Goal: Task Accomplishment & Management: Complete application form

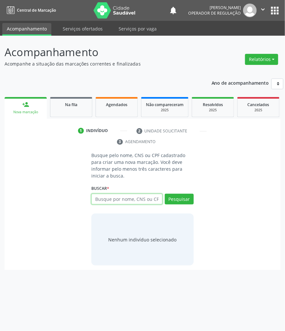
click at [124, 198] on input "text" at bounding box center [126, 199] width 71 height 11
paste input "700508726653354"
type input "700508726653354"
click at [94, 201] on input "700508726653354" at bounding box center [94, 202] width 0 height 13
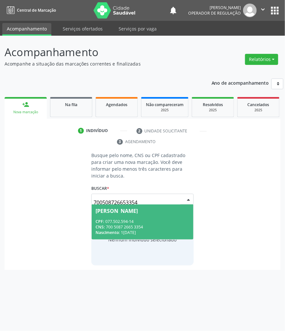
click at [134, 217] on span "Ana Lúcia Batista da Silva CPF: 077.502.594-14 CNS: 700 5087 2665 3354 Nascimen…" at bounding box center [142, 222] width 101 height 35
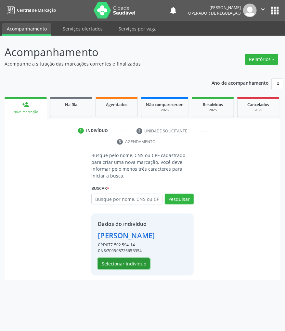
click at [127, 270] on button "Selecionar indivíduo" at bounding box center [124, 264] width 52 height 11
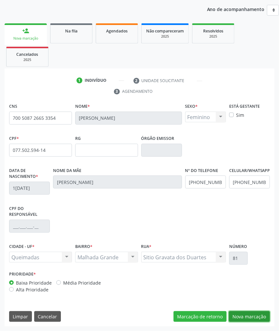
click at [248, 312] on button "Nova marcação" at bounding box center [248, 317] width 41 height 11
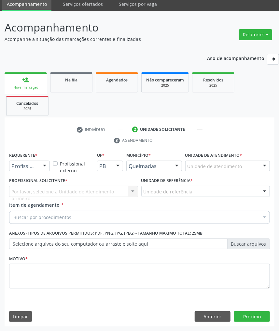
scroll to position [25, 0]
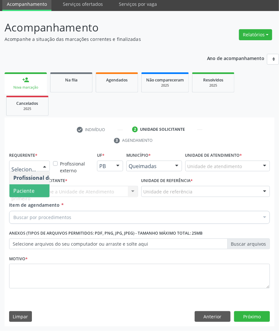
click at [30, 188] on span "Paciente" at bounding box center [23, 191] width 21 height 7
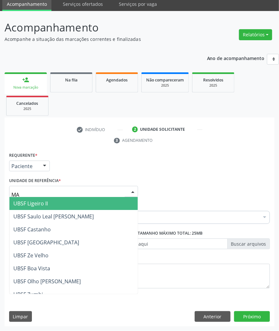
type input "MAL"
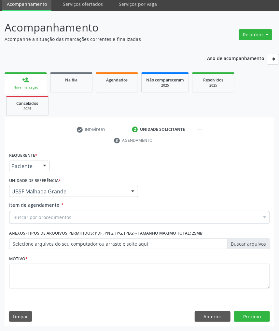
click at [90, 222] on div "Buscar por procedimentos" at bounding box center [139, 217] width 260 height 13
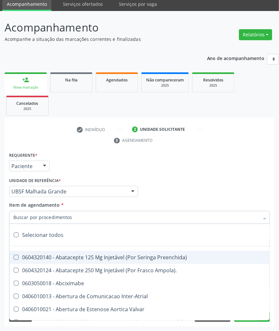
paste input "ABDOMEN TOTAL"
type input "ABDOMEN TOTAL"
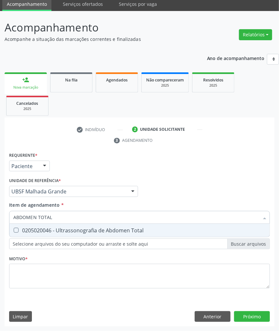
click at [73, 229] on div "0205020046 - Ultrassonografia de Abdomen Total" at bounding box center [139, 230] width 252 height 5
checkbox Total "true"
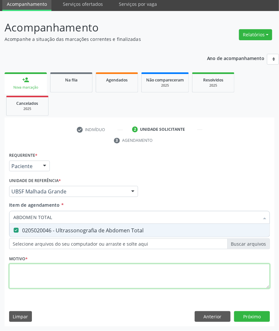
click at [41, 276] on div "Requerente * Paciente Profissional de Saúde Paciente Nenhum resultado encontrad…" at bounding box center [139, 224] width 260 height 147
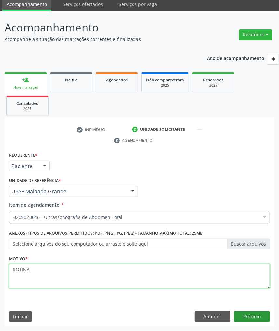
type textarea "ROTINA"
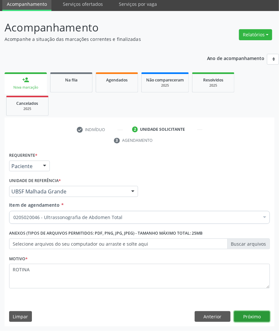
drag, startPoint x: 251, startPoint y: 315, endPoint x: 244, endPoint y: 308, distance: 9.4
click at [250, 315] on button "Próximo" at bounding box center [252, 317] width 36 height 11
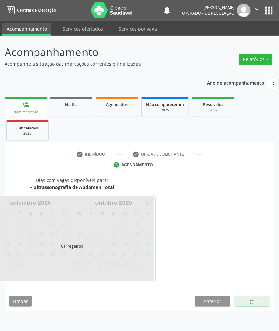
scroll to position [0, 0]
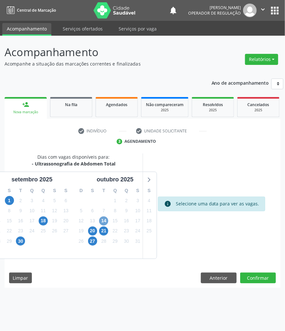
click at [102, 221] on span "14" at bounding box center [103, 221] width 9 height 9
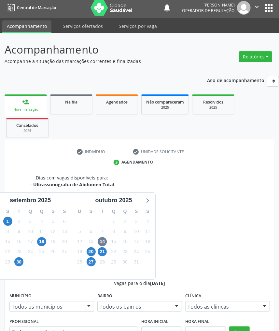
scroll to position [83, 0]
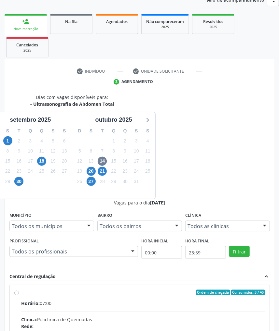
click at [19, 290] on input "Ordem de chegada Consumidos: 3 / 40 Horário: 07:00 Clínica: Policlinica de Quei…" at bounding box center [16, 293] width 5 height 6
radio input "true"
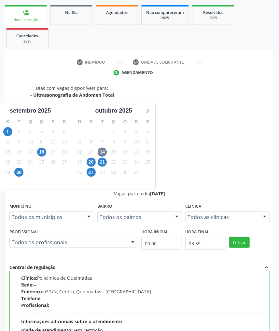
scroll to position [94, 0]
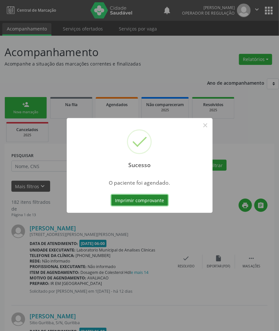
click at [136, 202] on button "Imprimir comprovante" at bounding box center [139, 200] width 57 height 11
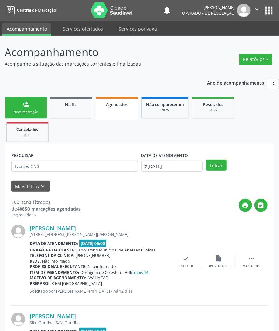
drag, startPoint x: 31, startPoint y: 109, endPoint x: 1, endPoint y: 110, distance: 30.0
click at [30, 109] on link "person_add Nova marcação" at bounding box center [26, 108] width 42 height 22
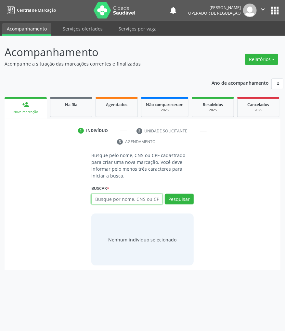
click at [130, 201] on input "text" at bounding box center [126, 199] width 71 height 11
paste input "706808207981225"
type input "706808207981225"
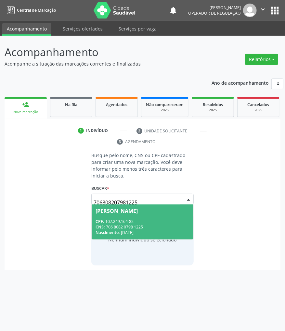
click at [127, 220] on div "CPF: 107.249.164-82" at bounding box center [143, 222] width 94 height 6
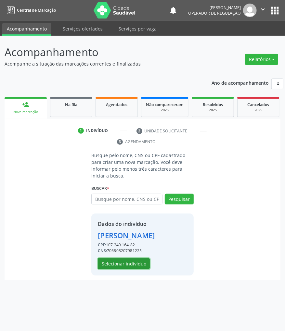
click at [121, 264] on button "Selecionar indivíduo" at bounding box center [124, 264] width 52 height 11
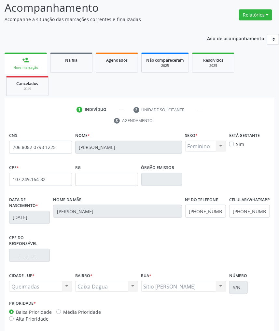
scroll to position [74, 0]
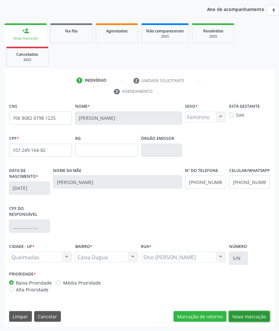
drag, startPoint x: 249, startPoint y: 319, endPoint x: 223, endPoint y: 308, distance: 28.4
click at [249, 319] on button "Nova marcação" at bounding box center [248, 317] width 41 height 11
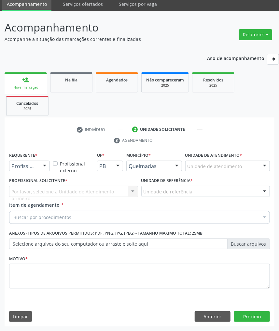
scroll to position [25, 0]
drag, startPoint x: 28, startPoint y: 164, endPoint x: 23, endPoint y: 186, distance: 22.6
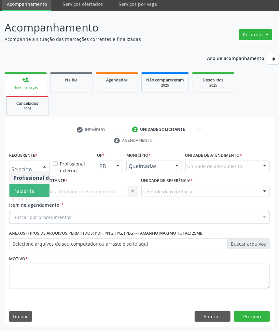
drag, startPoint x: 23, startPoint y: 190, endPoint x: 43, endPoint y: 187, distance: 20.3
click at [23, 190] on span "Paciente" at bounding box center [23, 191] width 21 height 7
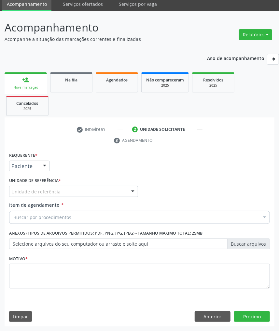
click at [57, 187] on div "Unidade de referência" at bounding box center [73, 191] width 129 height 11
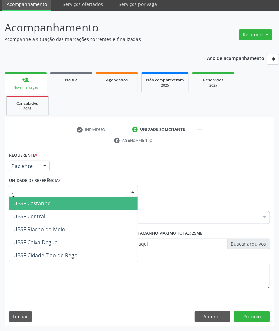
type input "CA"
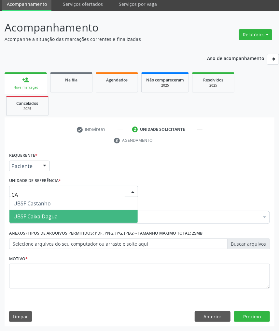
click at [51, 216] on span "UBSF Caixa Dagua" at bounding box center [35, 216] width 44 height 7
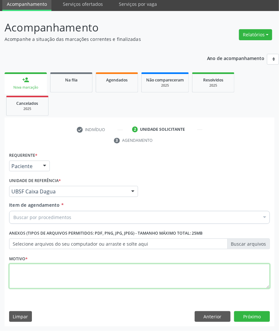
click at [49, 270] on textarea at bounding box center [139, 276] width 260 height 25
paste textarea "ROTINA"
type textarea "ROTINA"
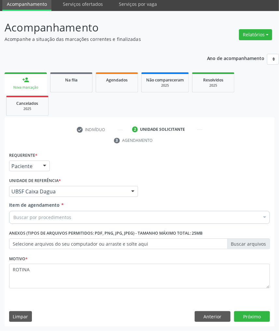
drag, startPoint x: 71, startPoint y: 217, endPoint x: 58, endPoint y: 206, distance: 17.5
click at [70, 216] on div "Buscar por procedimentos" at bounding box center [139, 217] width 260 height 13
click at [58, 212] on div "Buscar por procedimentos" at bounding box center [139, 217] width 260 height 13
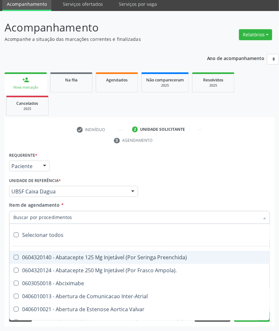
paste input "MAMARIA BILATERAL"
type input "MAMARIA BILATERAL"
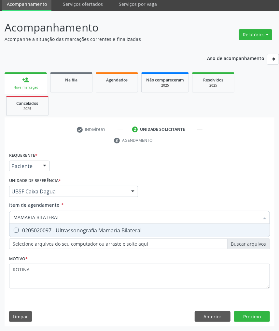
click at [58, 229] on div "0205020097 - Ultrassonografia Mamaria Bilateral" at bounding box center [139, 230] width 252 height 5
checkbox Bilateral "true"
click at [248, 315] on div "Requerente * Paciente Profissional de Saúde Paciente Nenhum resultado encontrad…" at bounding box center [139, 239] width 269 height 176
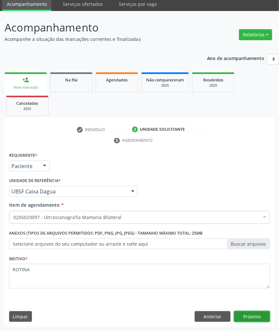
click at [252, 317] on button "Próximo" at bounding box center [252, 317] width 36 height 11
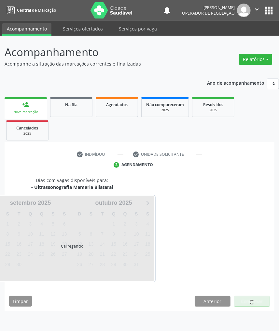
scroll to position [0, 0]
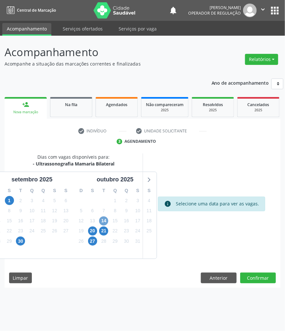
click at [103, 222] on span "14" at bounding box center [103, 221] width 9 height 9
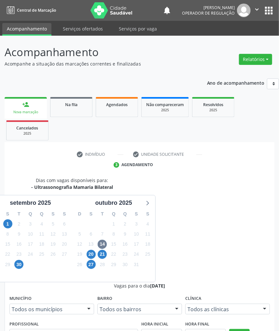
drag, startPoint x: 229, startPoint y: 293, endPoint x: 214, endPoint y: 287, distance: 16.9
radio input "true"
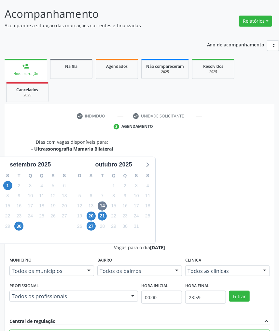
scroll to position [94, 0]
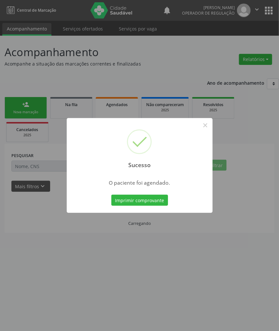
scroll to position [0, 0]
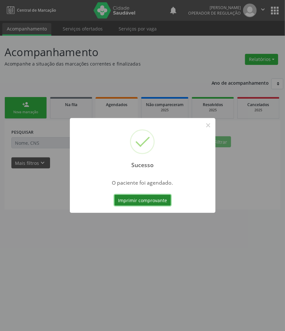
click at [123, 202] on button "Imprimir comprovante" at bounding box center [142, 200] width 57 height 11
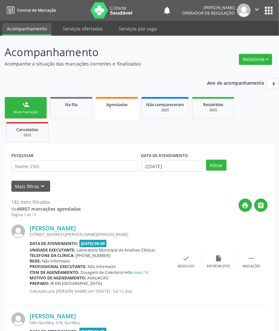
drag, startPoint x: 20, startPoint y: 106, endPoint x: 17, endPoint y: 112, distance: 7.0
click at [20, 106] on link "person_add Nova marcação" at bounding box center [26, 108] width 42 height 22
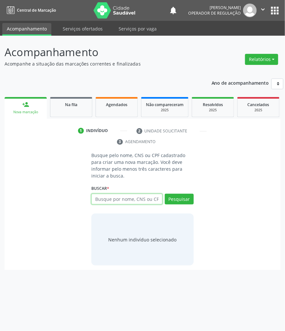
click at [130, 195] on input "text" at bounding box center [126, 199] width 71 height 11
paste input "700008752726406"
type input "700008752726406"
click at [188, 198] on button "Pesquisar" at bounding box center [179, 199] width 29 height 11
click at [94, 201] on input "700008752726406" at bounding box center [94, 202] width 0 height 13
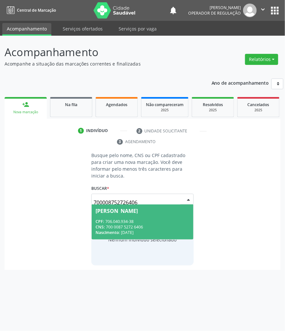
click at [132, 220] on div "CPF: 706.040.934-38" at bounding box center [143, 222] width 94 height 6
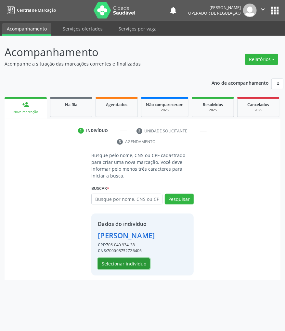
drag, startPoint x: 125, startPoint y: 276, endPoint x: 6, endPoint y: 255, distance: 120.7
click at [124, 270] on button "Selecionar indivíduo" at bounding box center [124, 264] width 52 height 11
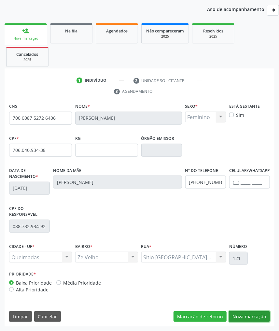
click at [264, 319] on button "Nova marcação" at bounding box center [248, 317] width 41 height 11
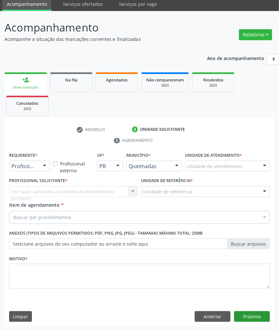
scroll to position [25, 0]
drag, startPoint x: 42, startPoint y: 164, endPoint x: 40, endPoint y: 168, distance: 4.2
click at [42, 165] on div at bounding box center [45, 166] width 10 height 11
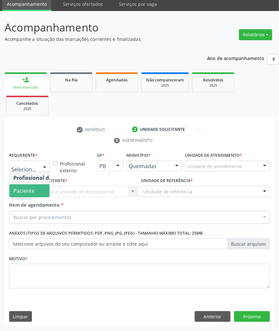
click at [26, 191] on span "Paciente" at bounding box center [23, 191] width 21 height 7
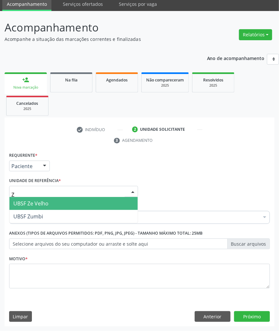
type input "ZE"
click at [49, 198] on span "UBSF Ze Velho" at bounding box center [73, 203] width 128 height 13
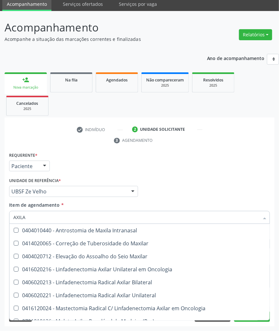
scroll to position [267, 0]
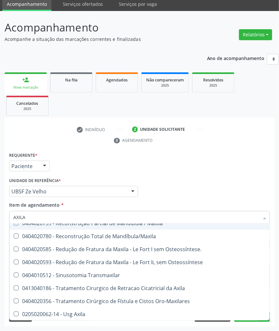
type input "AXILA"
click at [152, 180] on div "Profissional Solicitante Por favor, selecione a Unidade de Atendimento primeiro…" at bounding box center [139, 188] width 264 height 25
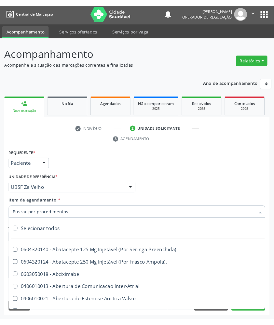
scroll to position [25, 0]
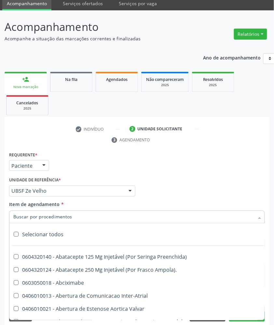
paste input "MAMARIA BILATERAL"
type input "MAMARIA BILATERAL"
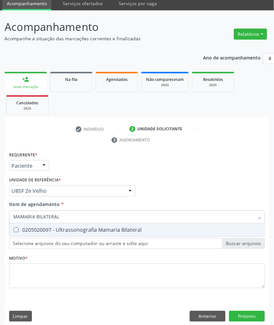
click at [49, 233] on div "0205020097 - Ultrassonografia Mamaria Bilateral" at bounding box center [136, 229] width 247 height 5
checkbox Bilateral "true"
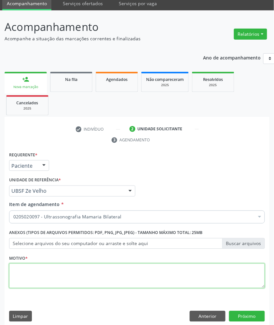
click at [46, 277] on textarea at bounding box center [136, 276] width 255 height 25
paste textarea "ROTINA"
type textarea "ROTINA"
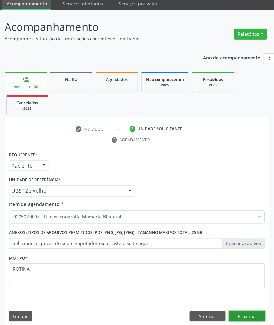
drag, startPoint x: 241, startPoint y: 315, endPoint x: 232, endPoint y: 315, distance: 9.4
click at [241, 315] on button "Próximo" at bounding box center [247, 316] width 36 height 11
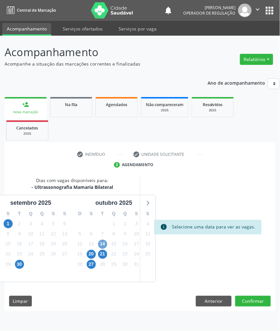
click at [102, 244] on span "14" at bounding box center [102, 244] width 9 height 9
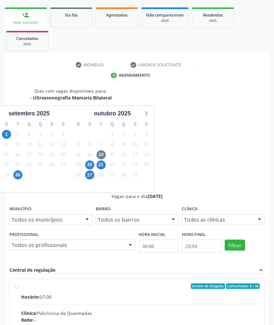
drag, startPoint x: 233, startPoint y: 250, endPoint x: 234, endPoint y: 256, distance: 6.9
click at [19, 284] on input "Ordem de chegada Consumidos: 8 / 40 Horário: 07:00 Clínica: Policlinica de Quei…" at bounding box center [16, 287] width 5 height 6
radio input "true"
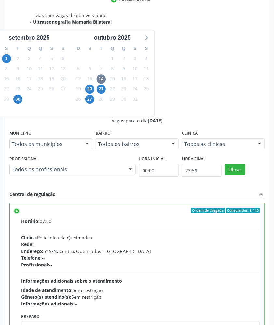
scroll to position [203, 0]
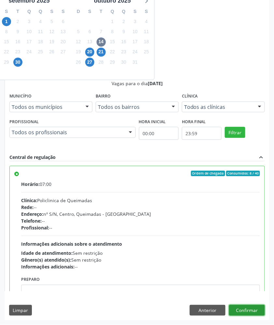
click at [251, 310] on button "Confirmar" at bounding box center [247, 310] width 36 height 11
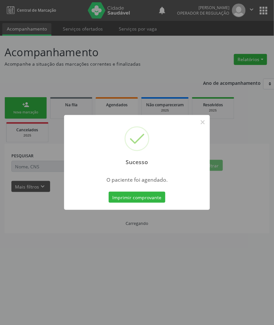
scroll to position [0, 0]
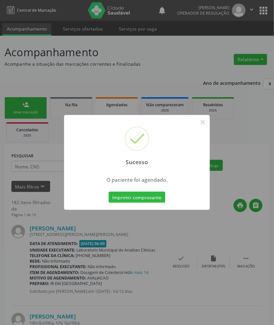
click at [109, 192] on button "Imprimir comprovante" at bounding box center [137, 197] width 57 height 11
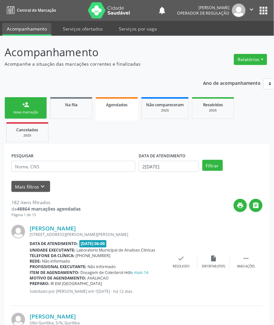
click at [25, 107] on div "person_add" at bounding box center [25, 104] width 7 height 7
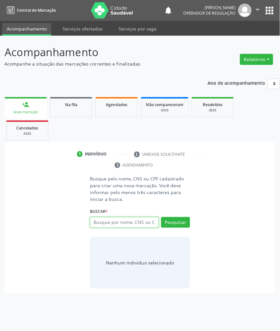
click at [139, 220] on input "text" at bounding box center [124, 222] width 69 height 11
type input "708707148672698"
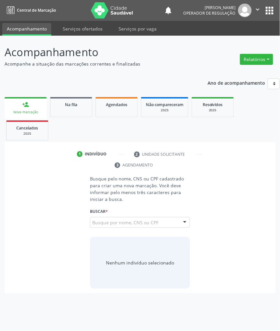
click at [92, 225] on input "708707148672698" at bounding box center [92, 226] width 0 height 13
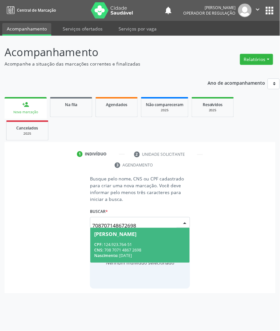
click at [110, 244] on div "CPF: 124.923.764-51" at bounding box center [140, 245] width 92 height 6
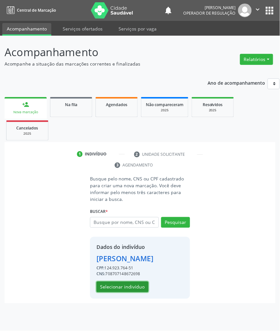
click at [112, 293] on button "Selecionar indivíduo" at bounding box center [123, 287] width 52 height 11
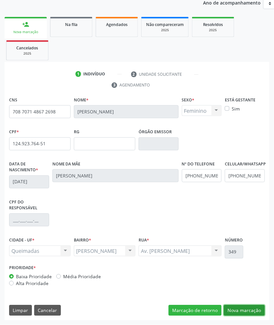
drag, startPoint x: 255, startPoint y: 311, endPoint x: 238, endPoint y: 305, distance: 18.0
click at [254, 311] on button "Nova marcação" at bounding box center [244, 310] width 41 height 11
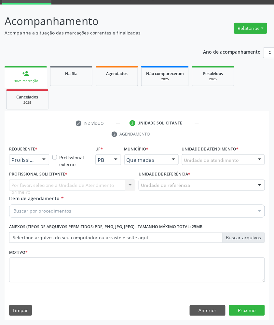
scroll to position [32, 0]
click at [41, 215] on div "Buscar por procedimentos" at bounding box center [136, 211] width 255 height 13
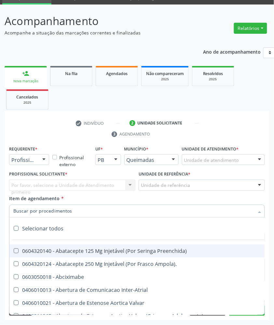
paste input "TRANSVAGINAL"
type input "TRANSVAGINAL"
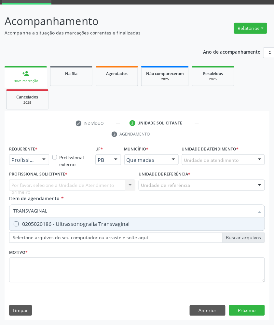
click at [40, 222] on div "0205020186 - Ultrassonografia Transvaginal" at bounding box center [136, 224] width 247 height 5
checkbox Transvaginal "true"
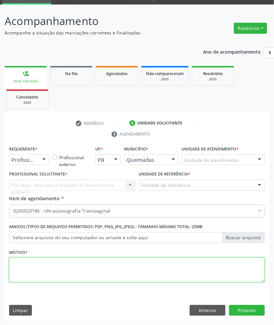
click at [66, 265] on textarea at bounding box center [136, 270] width 255 height 25
paste textarea "ROTINA"
type textarea "ROTINA"
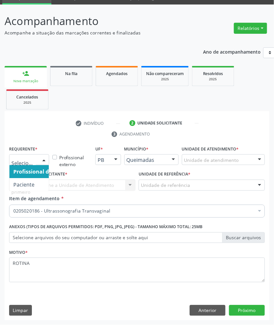
drag, startPoint x: 32, startPoint y: 155, endPoint x: 29, endPoint y: 188, distance: 33.4
click at [32, 156] on div at bounding box center [29, 159] width 40 height 11
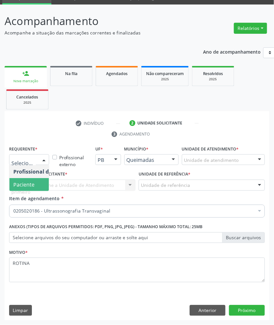
click at [26, 182] on span "Paciente" at bounding box center [23, 184] width 21 height 7
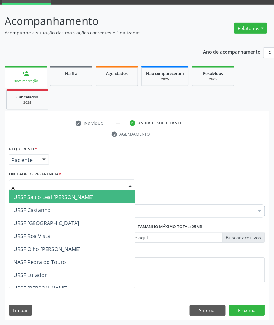
type input "AN"
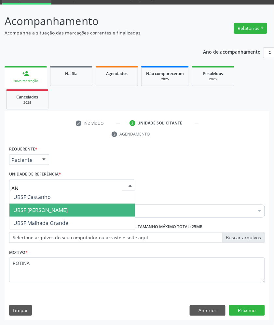
click at [38, 213] on span "UBSF [PERSON_NAME]" at bounding box center [40, 210] width 54 height 7
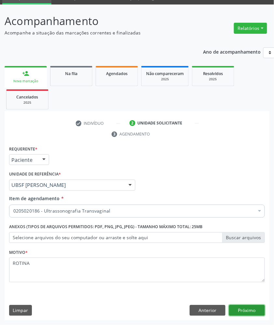
click at [241, 306] on button "Próximo" at bounding box center [247, 310] width 36 height 11
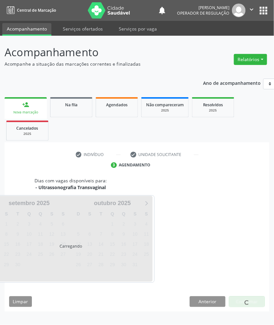
scroll to position [0, 0]
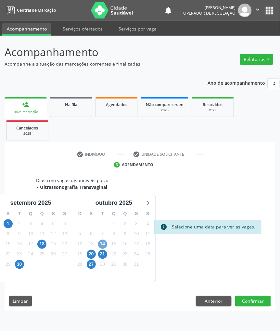
drag, startPoint x: 103, startPoint y: 244, endPoint x: 86, endPoint y: 240, distance: 17.3
click at [102, 244] on span "14" at bounding box center [102, 244] width 9 height 9
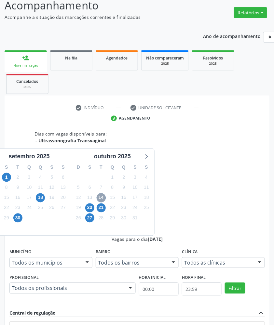
scroll to position [90, 0]
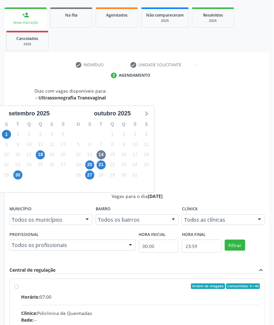
click at [198, 324] on div "Endereço: nº S/N, Centro, Queimadas - PB" at bounding box center [140, 327] width 239 height 7
click at [19, 284] on input "Ordem de chegada Consumidos: 9 / 40 Horário: 07:00 Clínica: Policlinica de Quei…" at bounding box center [16, 287] width 5 height 6
radio input "true"
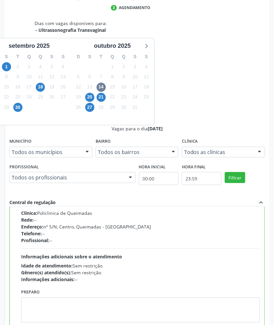
scroll to position [203, 0]
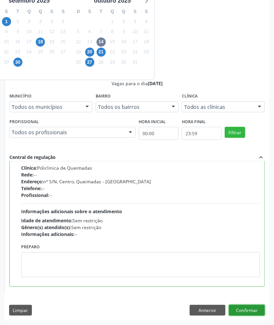
click at [251, 307] on button "Confirmar" at bounding box center [247, 310] width 36 height 11
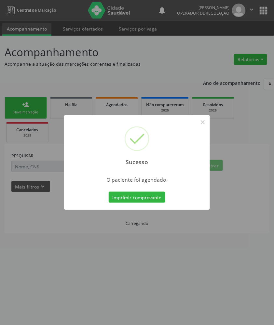
scroll to position [0, 0]
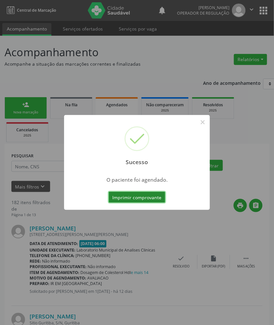
click at [155, 200] on button "Imprimir comprovante" at bounding box center [137, 197] width 57 height 11
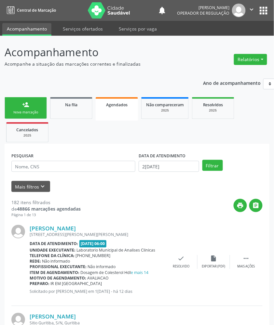
click at [35, 109] on link "person_add Nova marcação" at bounding box center [26, 108] width 42 height 22
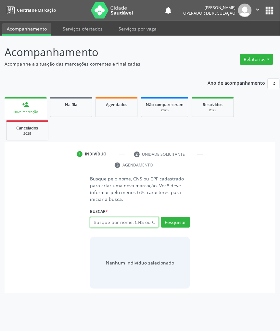
click at [141, 225] on input "text" at bounding box center [124, 222] width 69 height 11
type input "702807167635069"
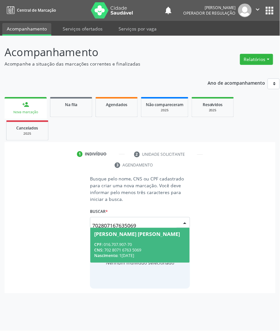
click at [139, 253] on div "Nascimento: 16/11/1968" at bounding box center [140, 256] width 92 height 6
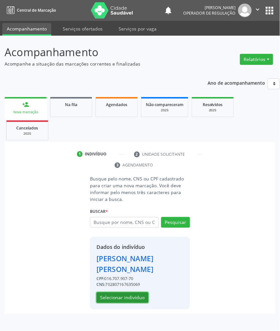
drag, startPoint x: 108, startPoint y: 299, endPoint x: 3, endPoint y: 283, distance: 106.2
click at [107, 299] on button "Selecionar indivíduo" at bounding box center [123, 298] width 52 height 11
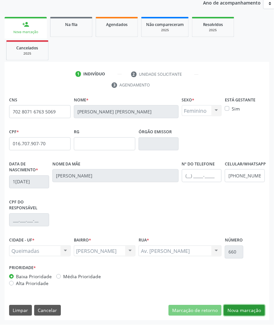
drag, startPoint x: 251, startPoint y: 313, endPoint x: 226, endPoint y: 296, distance: 30.2
click at [250, 313] on button "Nova marcação" at bounding box center [244, 310] width 41 height 11
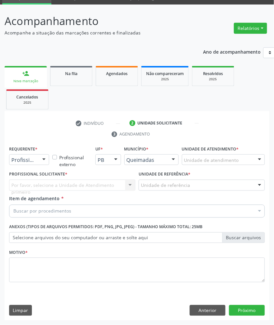
scroll to position [32, 0]
drag, startPoint x: 30, startPoint y: 155, endPoint x: 28, endPoint y: 161, distance: 6.3
click at [30, 155] on div "Profissional de Saúde" at bounding box center [29, 159] width 40 height 11
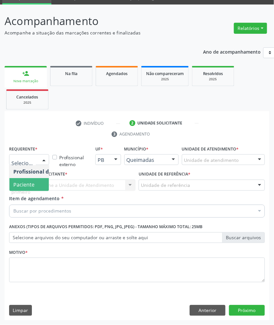
click at [23, 184] on span "Paciente" at bounding box center [23, 184] width 21 height 7
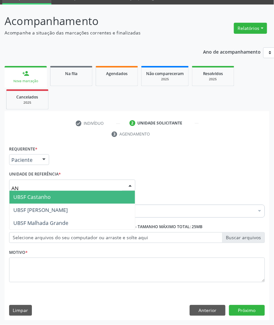
type input "ANI"
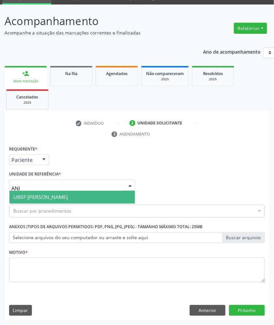
click at [34, 200] on span "UBSF [PERSON_NAME]" at bounding box center [40, 197] width 54 height 7
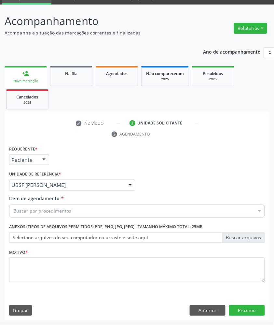
click at [106, 212] on div "Buscar por procedimentos" at bounding box center [136, 211] width 255 height 13
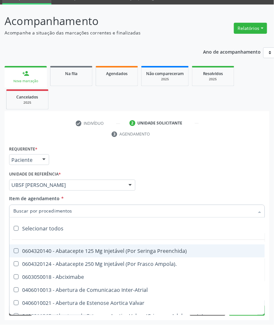
paste input "TRANSVAGINAL"
type input "TRANSVAGINAL"
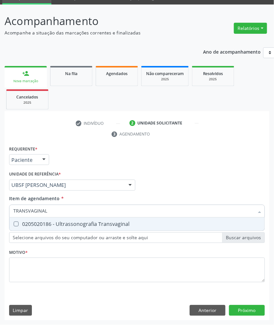
click at [86, 222] on div "0205020186 - Ultrassonografia Transvaginal" at bounding box center [136, 224] width 247 height 5
checkbox Transvaginal "true"
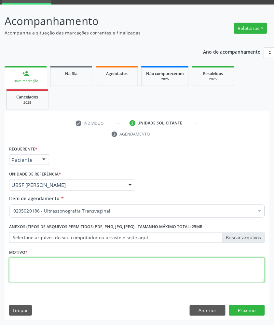
paste textarea "ROTINA"
click at [86, 264] on textarea at bounding box center [136, 270] width 255 height 25
type textarea "ROTINA"
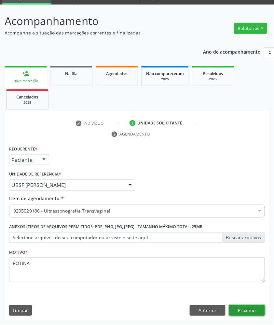
click at [246, 310] on button "Próximo" at bounding box center [247, 310] width 36 height 11
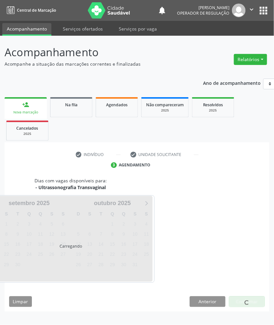
scroll to position [0, 0]
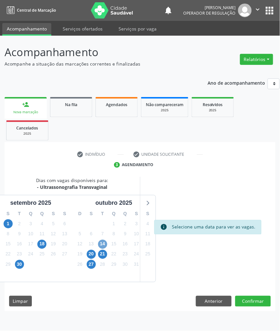
click at [104, 243] on span "14" at bounding box center [102, 244] width 9 height 9
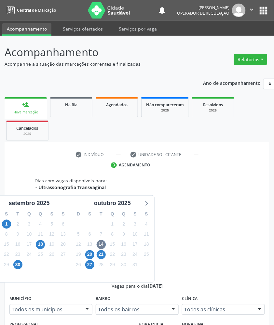
radio input "true"
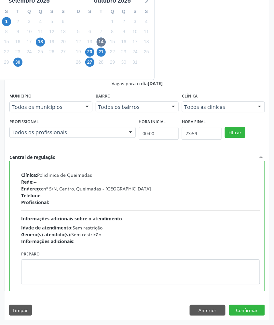
scroll to position [33, 0]
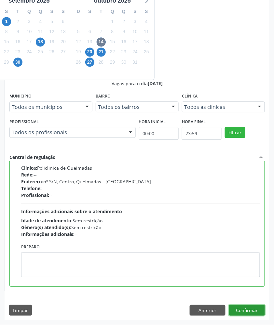
click at [259, 310] on button "Confirmar" at bounding box center [247, 310] width 36 height 11
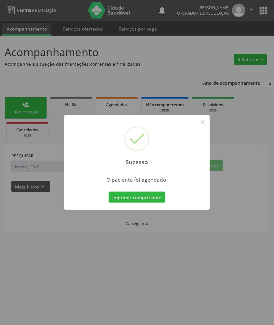
scroll to position [0, 0]
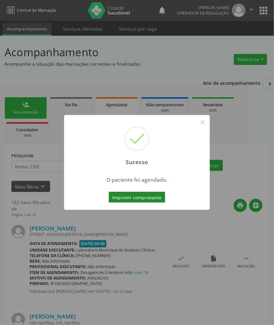
click at [155, 198] on button "Imprimir comprovante" at bounding box center [137, 197] width 57 height 11
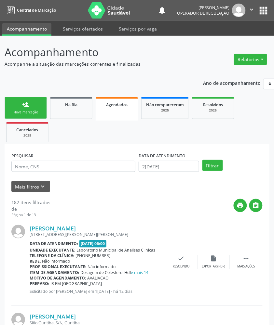
click at [126, 119] on link "Agendados" at bounding box center [117, 108] width 42 height 23
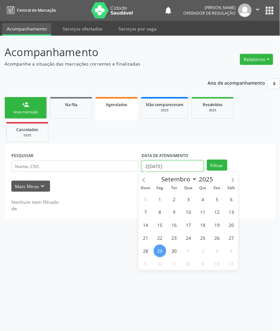
click at [154, 164] on input "[DATE]" at bounding box center [173, 166] width 62 height 11
click at [149, 224] on span "14" at bounding box center [145, 225] width 13 height 13
type input "14/09/2025"
click at [149, 224] on span "14" at bounding box center [145, 225] width 13 height 13
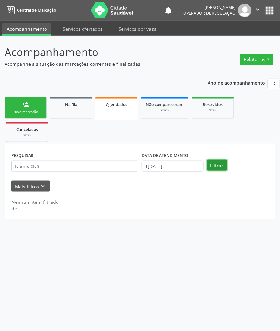
click at [219, 165] on button "Filtrar" at bounding box center [217, 165] width 20 height 11
click at [222, 170] on button "Filtrar" at bounding box center [217, 165] width 20 height 11
click at [40, 190] on icon "keyboard_arrow_down" at bounding box center [42, 186] width 7 height 7
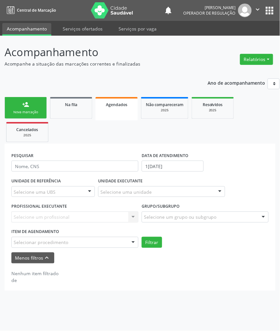
paste input "TRANSVAGINAL"
type input "TRANSVAGINAL"
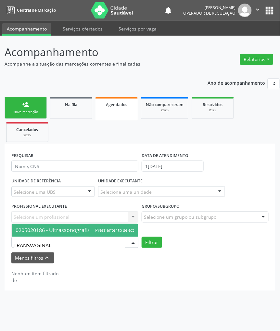
click at [54, 232] on span "0205020186 - Ultrassonografia Transvaginal" at bounding box center [69, 230] width 107 height 7
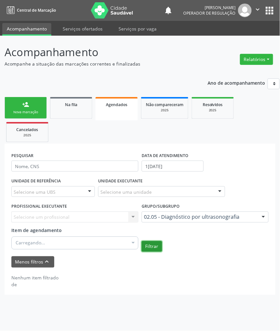
click at [150, 247] on button "Filtrar" at bounding box center [152, 246] width 20 height 11
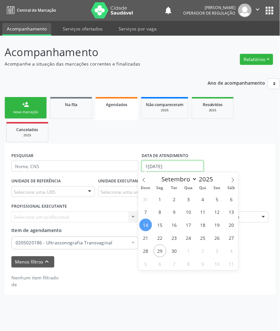
click at [155, 168] on input "14/09/2025" at bounding box center [173, 166] width 62 height 11
drag, startPoint x: 231, startPoint y: 181, endPoint x: 228, endPoint y: 181, distance: 3.6
click at [231, 181] on icon at bounding box center [233, 180] width 5 height 5
select select "9"
click at [176, 224] on span "14" at bounding box center [174, 225] width 13 height 13
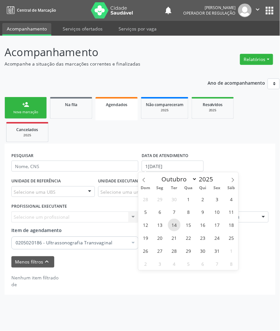
type input "14/10/2025"
click at [176, 224] on span "14" at bounding box center [174, 225] width 13 height 13
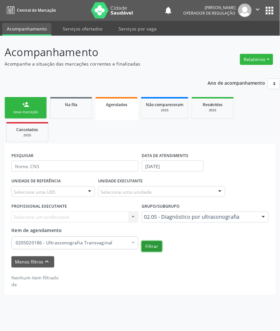
click at [161, 247] on button "Filtrar" at bounding box center [152, 246] width 20 height 11
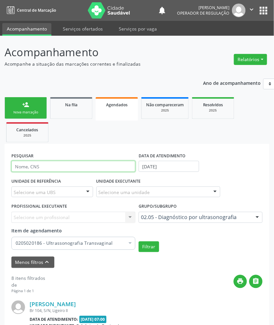
click at [78, 162] on input "text" at bounding box center [73, 166] width 124 height 11
type input "7050098"
click at [138, 241] on button "Filtrar" at bounding box center [148, 246] width 20 height 11
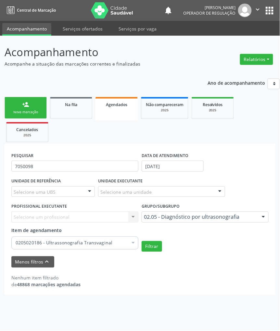
click at [24, 110] on div "Nova marcação" at bounding box center [25, 112] width 32 height 5
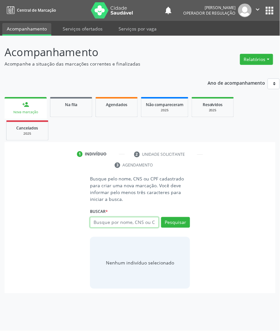
click at [101, 223] on input "text" at bounding box center [124, 222] width 69 height 11
paste input "700600957413067"
type input "700600957413067"
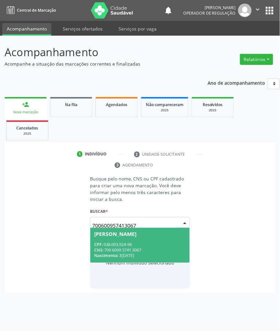
click at [123, 253] on div "CNS: 700 6009 5741 3067" at bounding box center [140, 251] width 92 height 6
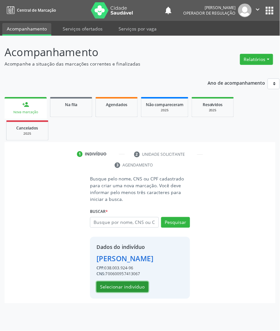
click at [121, 287] on button "Selecionar indivíduo" at bounding box center [123, 287] width 52 height 11
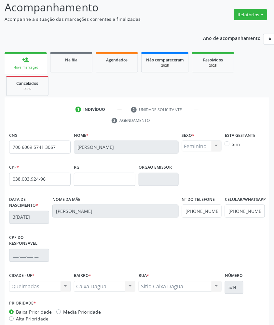
scroll to position [81, 0]
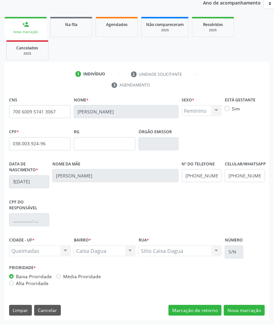
drag, startPoint x: 261, startPoint y: 320, endPoint x: 257, endPoint y: 316, distance: 6.2
click at [261, 320] on div "Acompanhamento Acompanhe a situação das marcações correntes e finalizadas Relat…" at bounding box center [137, 140] width 274 height 370
click at [242, 305] on button "Nova marcação" at bounding box center [244, 310] width 41 height 11
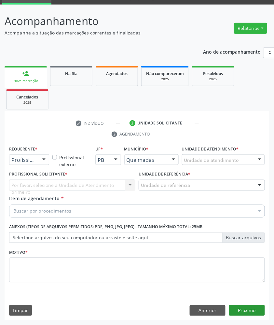
scroll to position [32, 0]
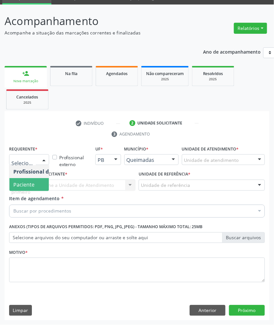
click at [14, 185] on span "Paciente" at bounding box center [23, 184] width 21 height 7
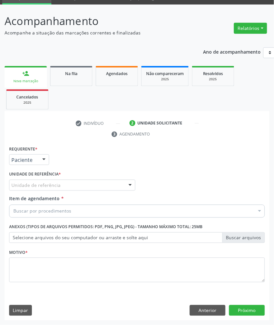
click at [50, 180] on div "Unidade de referência" at bounding box center [72, 185] width 126 height 11
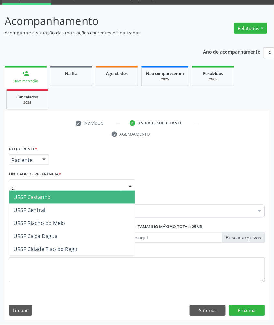
type input "CA"
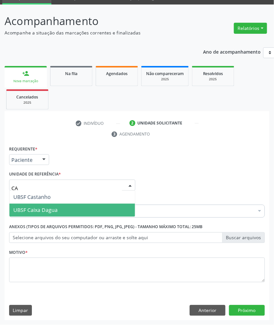
drag, startPoint x: 47, startPoint y: 212, endPoint x: 36, endPoint y: 214, distance: 11.3
click at [47, 213] on span "UBSF Caixa Dagua" at bounding box center [35, 210] width 44 height 7
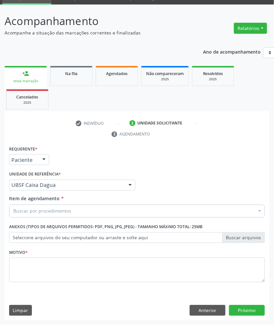
click at [56, 214] on div "Buscar por procedimentos" at bounding box center [136, 211] width 255 height 13
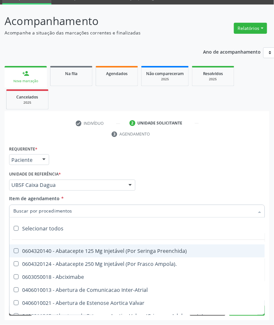
paste input "ABDOMEN TOTAL"
type input "ABDOMEN TOTAL"
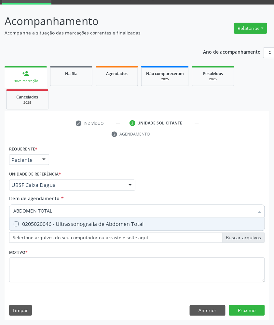
click at [50, 226] on div "0205020046 - Ultrassonografia de Abdomen Total" at bounding box center [136, 224] width 247 height 5
checkbox Total "true"
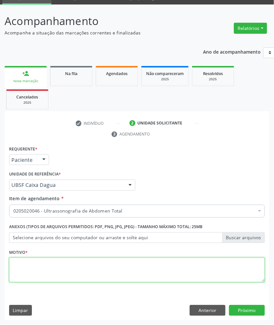
paste textarea "ROTINA"
click at [60, 262] on textarea at bounding box center [136, 270] width 255 height 25
type textarea "ROTINA"
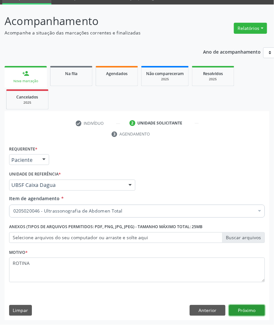
click at [261, 307] on button "Próximo" at bounding box center [247, 310] width 36 height 11
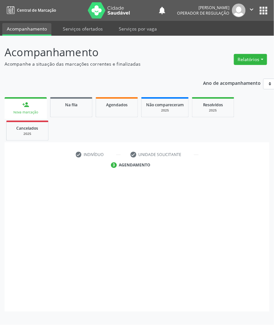
scroll to position [0, 0]
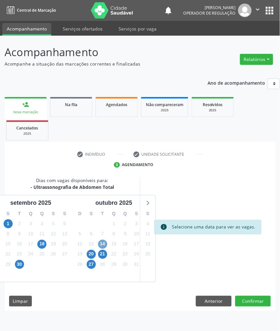
click at [103, 247] on span "14" at bounding box center [102, 244] width 9 height 9
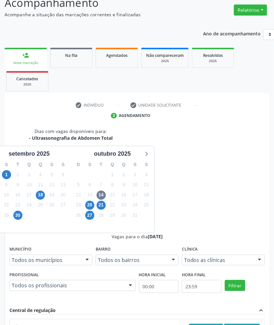
scroll to position [90, 0]
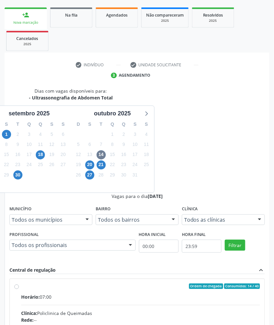
click at [19, 284] on input "Ordem de chegada Consumidos: 14 / 40 Horário: 07:00 Clínica: Policlinica de Que…" at bounding box center [16, 287] width 5 height 6
radio input "true"
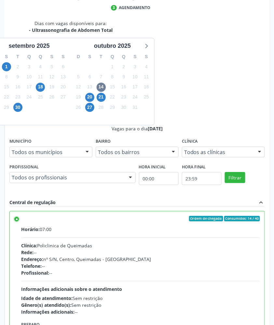
scroll to position [203, 0]
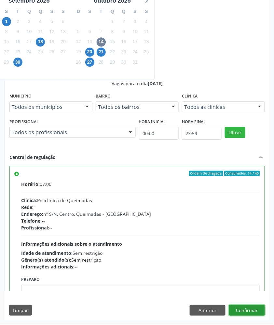
click at [264, 309] on button "Confirmar" at bounding box center [247, 310] width 36 height 11
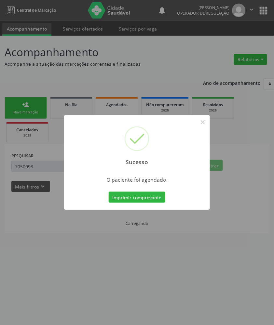
scroll to position [0, 0]
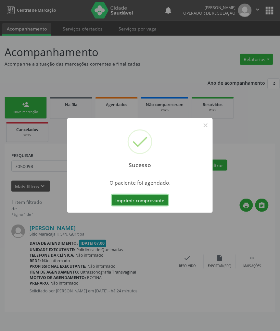
click at [157, 199] on button "Imprimir comprovante" at bounding box center [140, 200] width 57 height 11
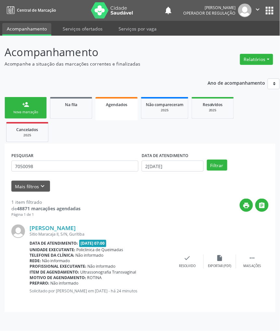
click at [25, 109] on link "person_add Nova marcação" at bounding box center [26, 108] width 42 height 22
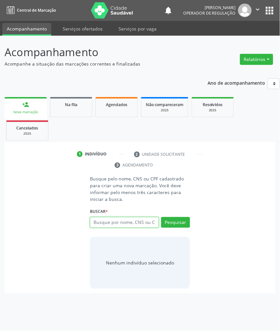
click at [113, 224] on input "text" at bounding box center [124, 222] width 69 height 11
paste input "709001804956919"
type input "709001804956919"
click at [146, 224] on input "709001804956919" at bounding box center [124, 222] width 69 height 11
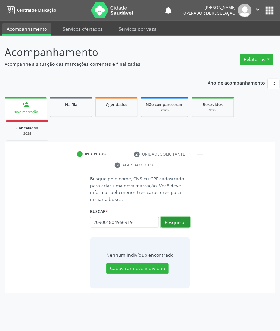
click at [174, 227] on button "Pesquisar" at bounding box center [175, 222] width 29 height 11
click at [92, 224] on input "709001804956919" at bounding box center [92, 226] width 0 height 13
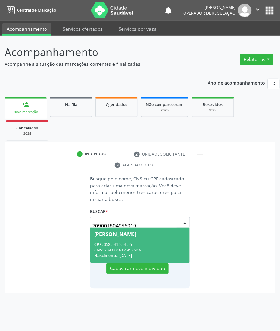
click at [147, 244] on div "CPF: 058.541.254-55" at bounding box center [140, 245] width 92 height 6
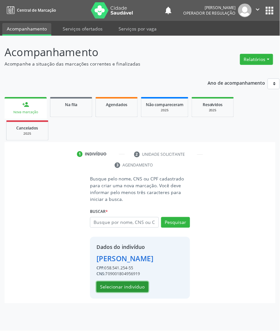
click at [141, 293] on button "Selecionar indivíduo" at bounding box center [123, 287] width 52 height 11
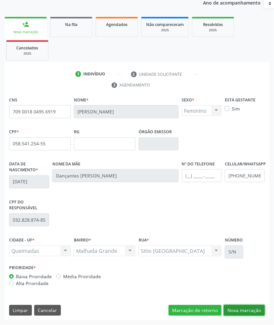
click at [241, 309] on button "Nova marcação" at bounding box center [244, 310] width 41 height 11
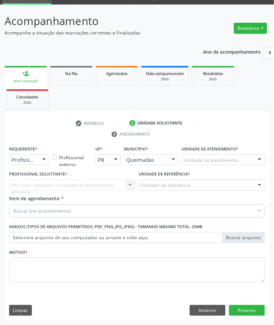
scroll to position [32, 0]
drag, startPoint x: 44, startPoint y: 163, endPoint x: 42, endPoint y: 166, distance: 3.5
click at [43, 164] on div at bounding box center [44, 160] width 10 height 11
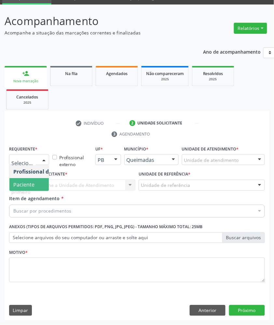
click at [38, 185] on span "Paciente" at bounding box center [40, 184] width 63 height 13
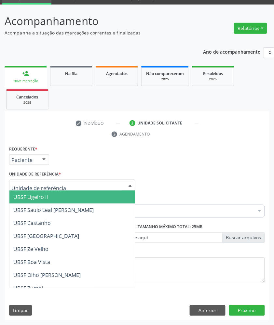
drag, startPoint x: 52, startPoint y: 185, endPoint x: 66, endPoint y: 190, distance: 14.6
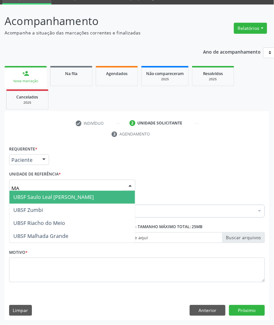
type input "MAL"
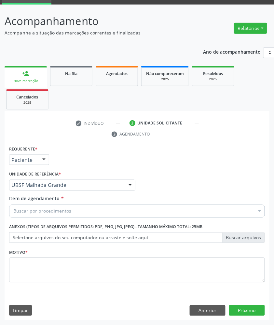
click at [57, 216] on div "Buscar por procedimentos" at bounding box center [136, 211] width 255 height 13
paste input "MAMARIA BILATERAL"
type input "MAMARIA BILATERAL"
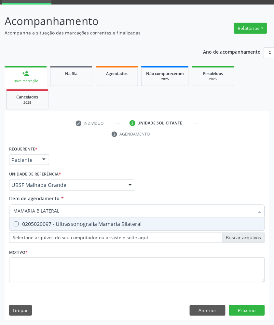
click at [55, 228] on span "0205020097 - Ultrassonografia Mamaria Bilateral" at bounding box center [136, 224] width 255 height 13
checkbox Bilateral "true"
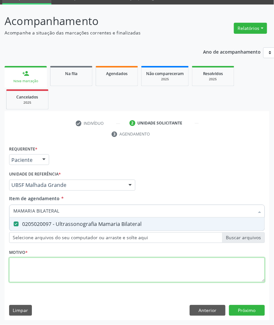
click at [46, 281] on div "Requerente * Paciente Profissional de Saúde Paciente Nenhum resultado encontrad…" at bounding box center [136, 217] width 255 height 147
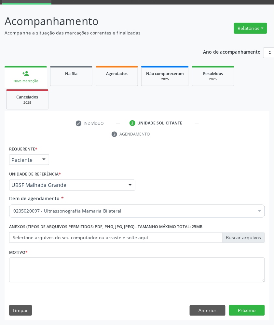
drag, startPoint x: 60, startPoint y: 288, endPoint x: 60, endPoint y: 279, distance: 8.8
click at [60, 287] on div "Motivo *" at bounding box center [136, 270] width 259 height 44
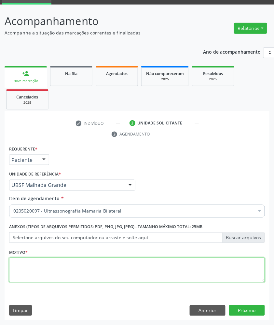
click at [63, 266] on textarea at bounding box center [136, 270] width 255 height 25
paste textarea "ROTINA"
type textarea "ROTINA"
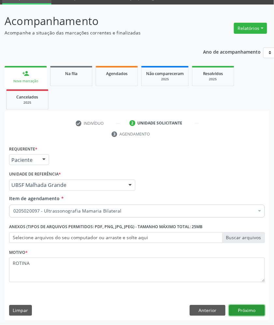
click at [251, 315] on button "Próximo" at bounding box center [247, 310] width 36 height 11
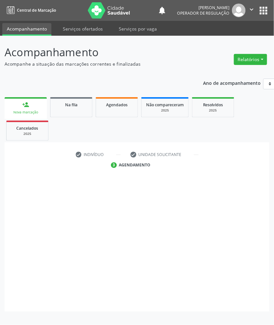
scroll to position [0, 0]
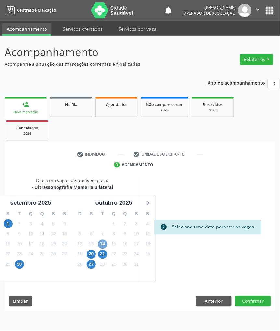
click at [106, 244] on span "14" at bounding box center [102, 244] width 9 height 9
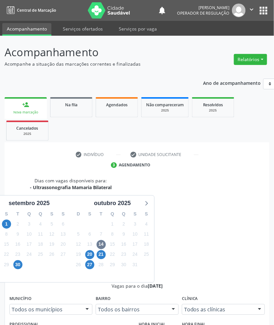
radio input "true"
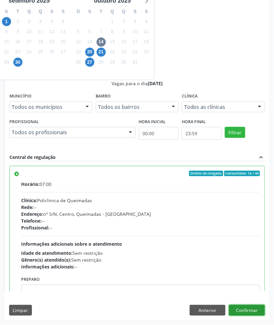
click at [246, 312] on button "Confirmar" at bounding box center [247, 310] width 36 height 11
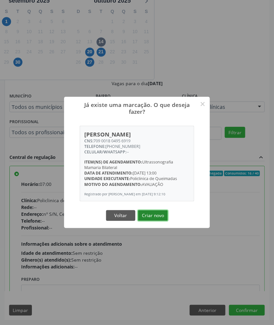
click at [151, 220] on button "Criar novo" at bounding box center [153, 215] width 30 height 11
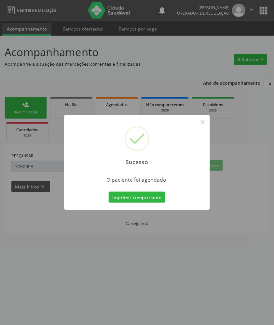
scroll to position [0, 0]
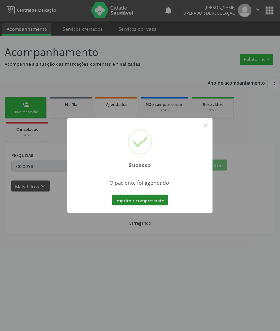
click at [155, 200] on button "Imprimir comprovante" at bounding box center [140, 200] width 57 height 11
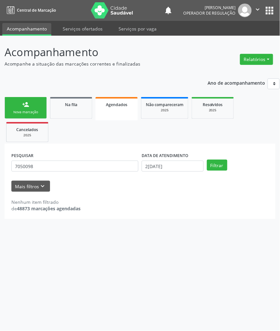
click at [18, 112] on div "Nova marcação" at bounding box center [25, 112] width 32 height 5
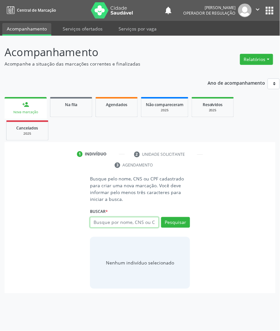
click at [117, 226] on input "text" at bounding box center [124, 222] width 69 height 11
paste input "700805951187289"
type input "700805951187289"
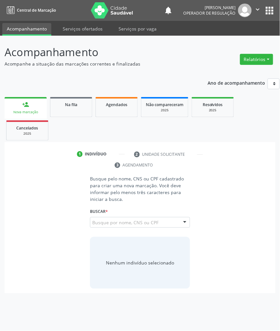
click at [92, 226] on input "700805951187289" at bounding box center [92, 226] width 0 height 13
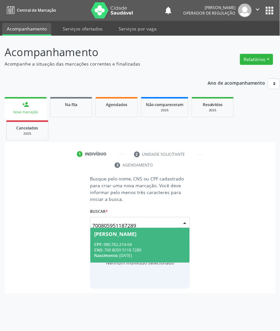
click at [110, 237] on div "Severina Soares da Silva" at bounding box center [115, 234] width 42 height 5
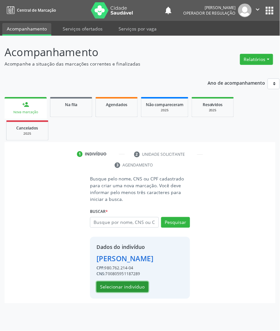
click at [135, 285] on button "Selecionar indivíduo" at bounding box center [123, 287] width 52 height 11
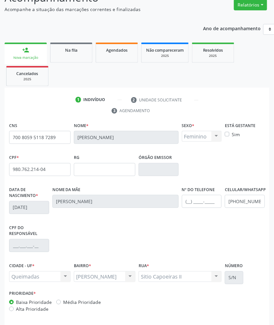
scroll to position [81, 0]
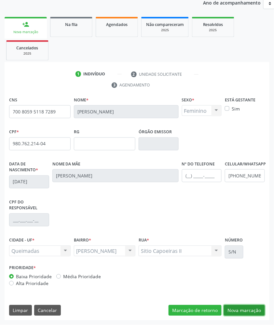
click at [234, 305] on button "Nova marcação" at bounding box center [244, 310] width 41 height 11
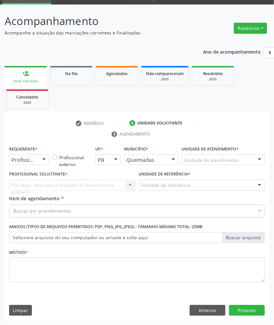
scroll to position [32, 0]
drag, startPoint x: 42, startPoint y: 157, endPoint x: 33, endPoint y: 176, distance: 21.4
click at [42, 158] on div at bounding box center [44, 160] width 10 height 11
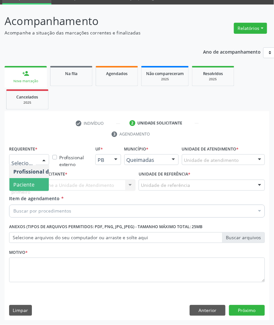
click at [37, 179] on span "Paciente" at bounding box center [40, 184] width 63 height 13
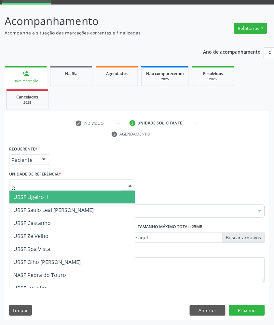
type input "OL"
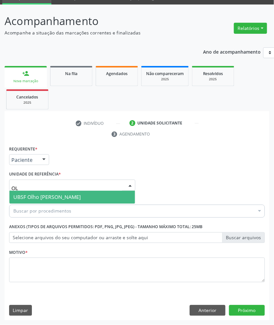
click at [48, 196] on span "UBSF Olho [PERSON_NAME]" at bounding box center [46, 197] width 67 height 7
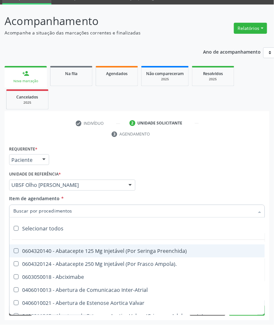
paste input "MAMARIA BILATERA"
type input "MAMARIA BILATERA"
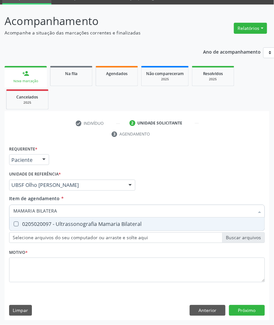
click at [52, 222] on div "0205020097 - Ultrassonografia Mamaria Bilateral" at bounding box center [136, 224] width 247 height 5
checkbox Bilateral "true"
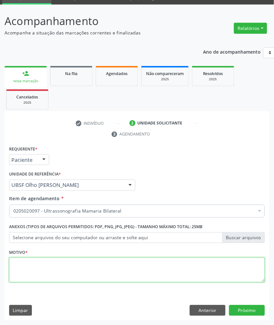
paste textarea "ROTINA"
drag, startPoint x: 62, startPoint y: 266, endPoint x: 67, endPoint y: 268, distance: 5.0
click at [62, 266] on textarea at bounding box center [136, 270] width 255 height 25
type textarea "ROTINA"
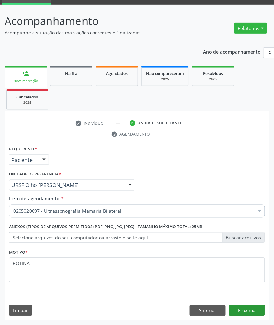
drag, startPoint x: 258, startPoint y: 301, endPoint x: 253, endPoint y: 310, distance: 10.3
click at [256, 302] on div "Requerente * Paciente Profissional de Saúde Paciente Nenhum resultado encontrad…" at bounding box center [137, 232] width 265 height 176
click at [253, 310] on button "Próximo" at bounding box center [247, 310] width 36 height 11
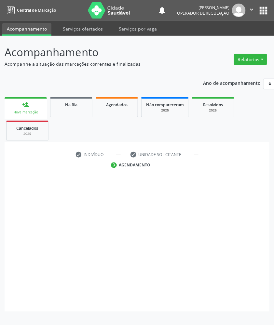
scroll to position [0, 0]
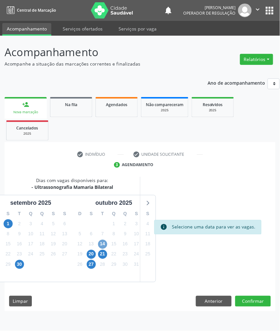
click at [103, 242] on span "14" at bounding box center [102, 244] width 9 height 9
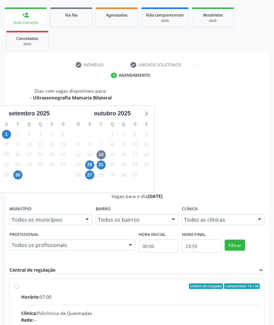
click at [188, 324] on div "Endereço: nº S/N, Centro, Queimadas - PB" at bounding box center [140, 327] width 239 height 7
radio input "true"
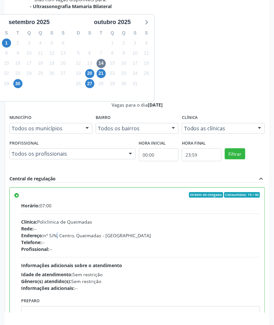
scroll to position [203, 0]
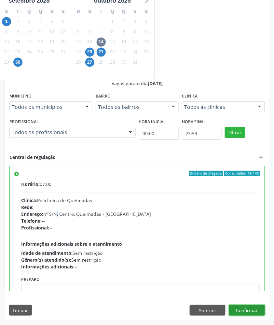
click at [242, 309] on button "Confirmar" at bounding box center [247, 310] width 36 height 11
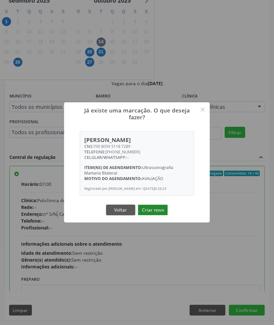
click at [156, 211] on button "Criar novo" at bounding box center [153, 210] width 30 height 11
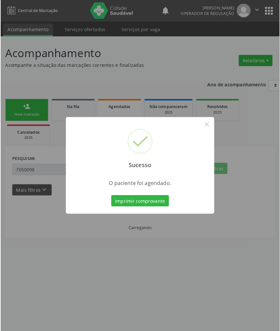
scroll to position [0, 0]
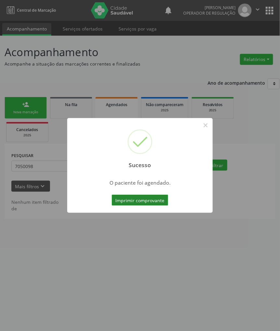
click at [141, 201] on button "Imprimir comprovante" at bounding box center [140, 200] width 57 height 11
